Goal: Information Seeking & Learning: Learn about a topic

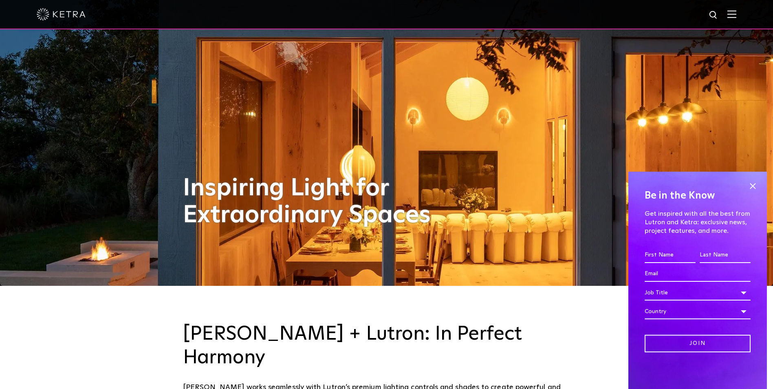
scroll to position [163, 0]
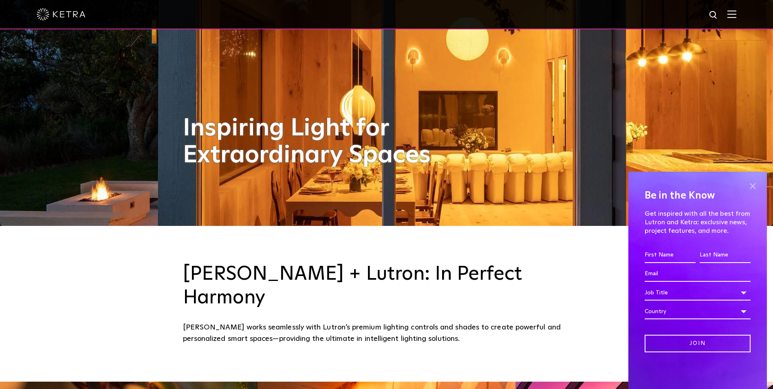
click at [753, 182] on span at bounding box center [752, 186] width 12 height 12
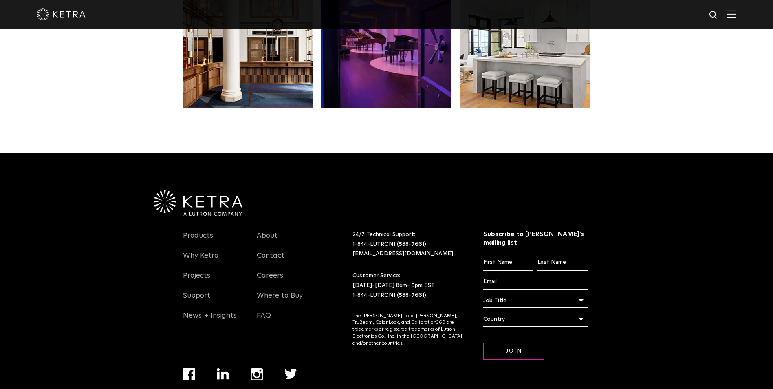
scroll to position [1713, 0]
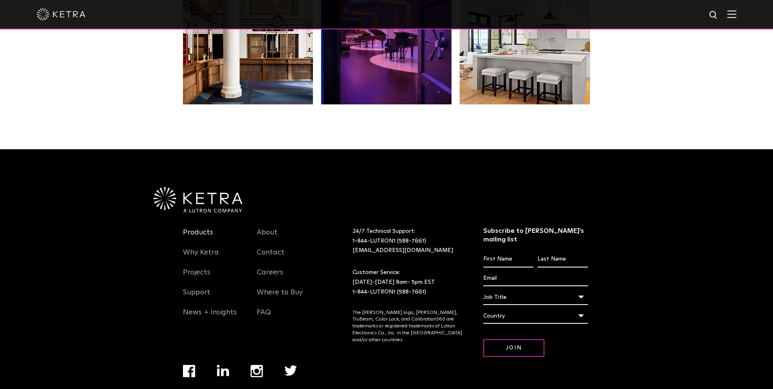
click at [196, 228] on link "Products" at bounding box center [198, 237] width 30 height 19
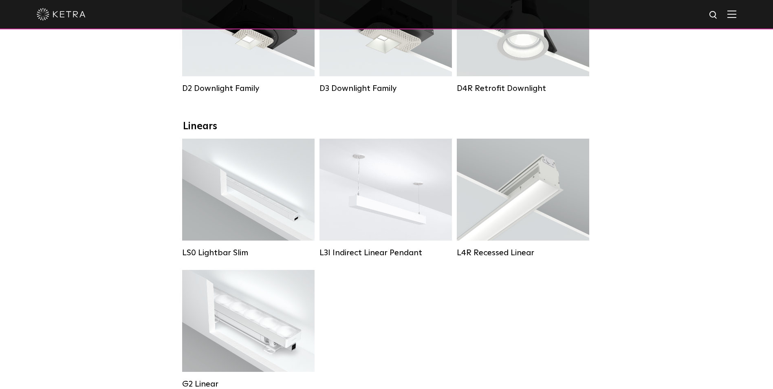
scroll to position [244, 0]
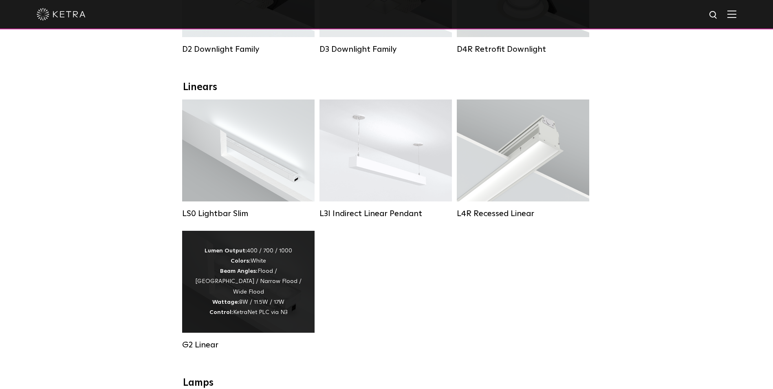
click at [270, 293] on div "Lumen Output: 400 / 700 / 1000 Colors: White Beam Angles: Flood / Graze / Narro…" at bounding box center [248, 282] width 108 height 72
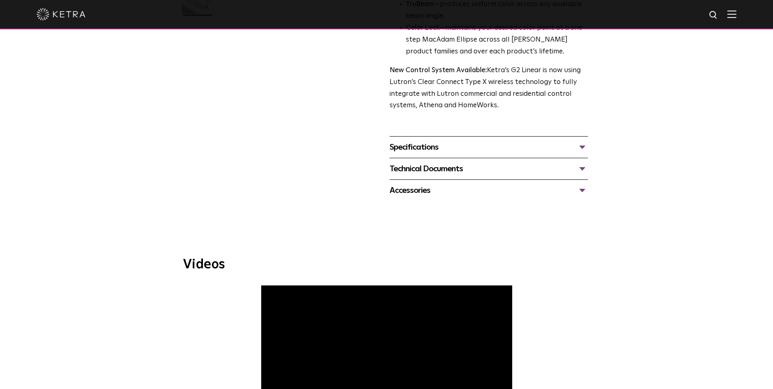
scroll to position [285, 0]
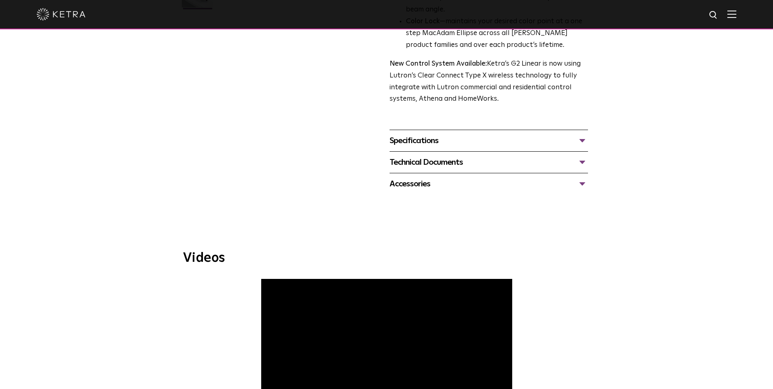
click at [424, 144] on div "Specifications" at bounding box center [488, 140] width 198 height 13
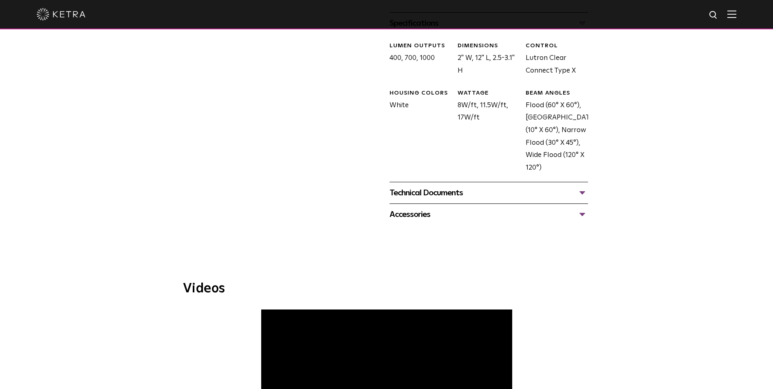
scroll to position [407, 0]
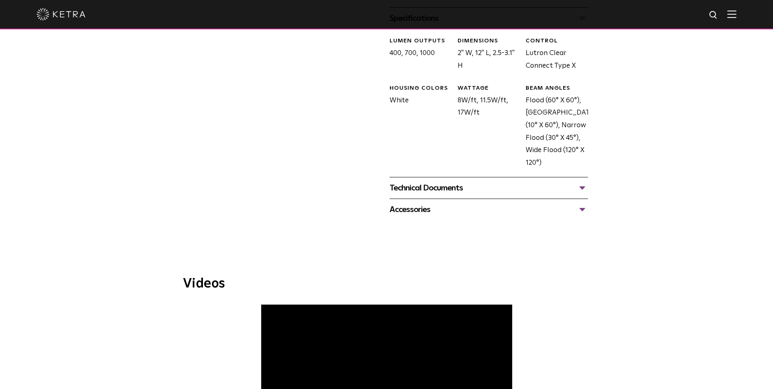
click at [433, 190] on div "Technical Documents" at bounding box center [488, 187] width 198 height 13
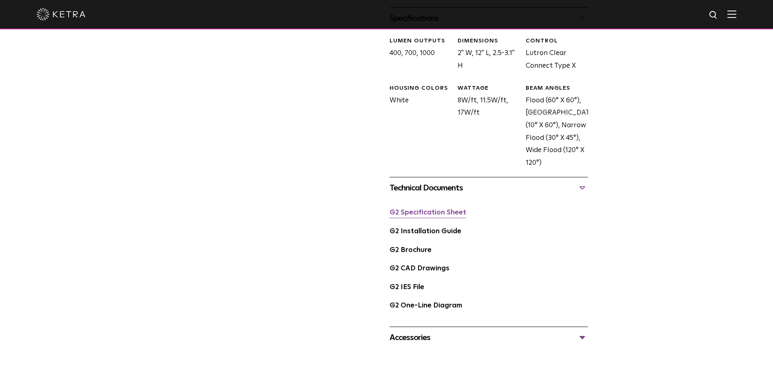
click at [455, 211] on link "G2 Specification Sheet" at bounding box center [427, 212] width 77 height 7
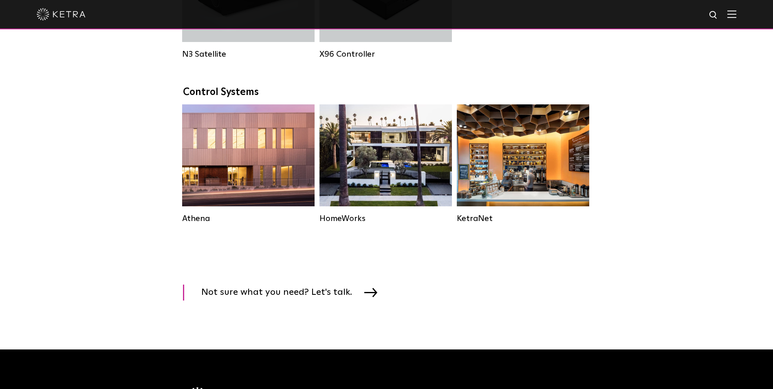
scroll to position [1059, 0]
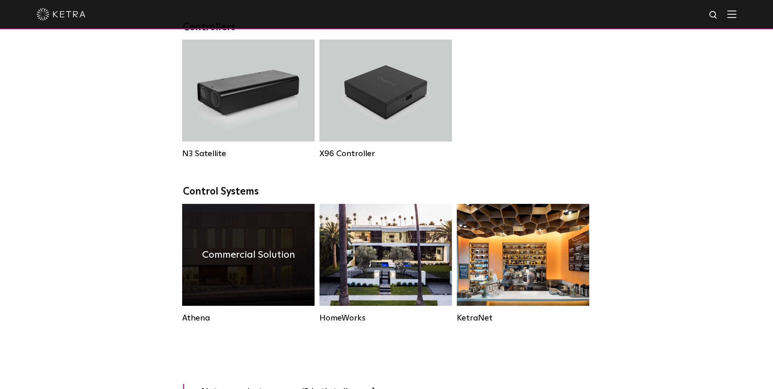
click at [254, 262] on h4 "Commercial Solution" at bounding box center [248, 254] width 93 height 15
